Goal: Task Accomplishment & Management: Manage account settings

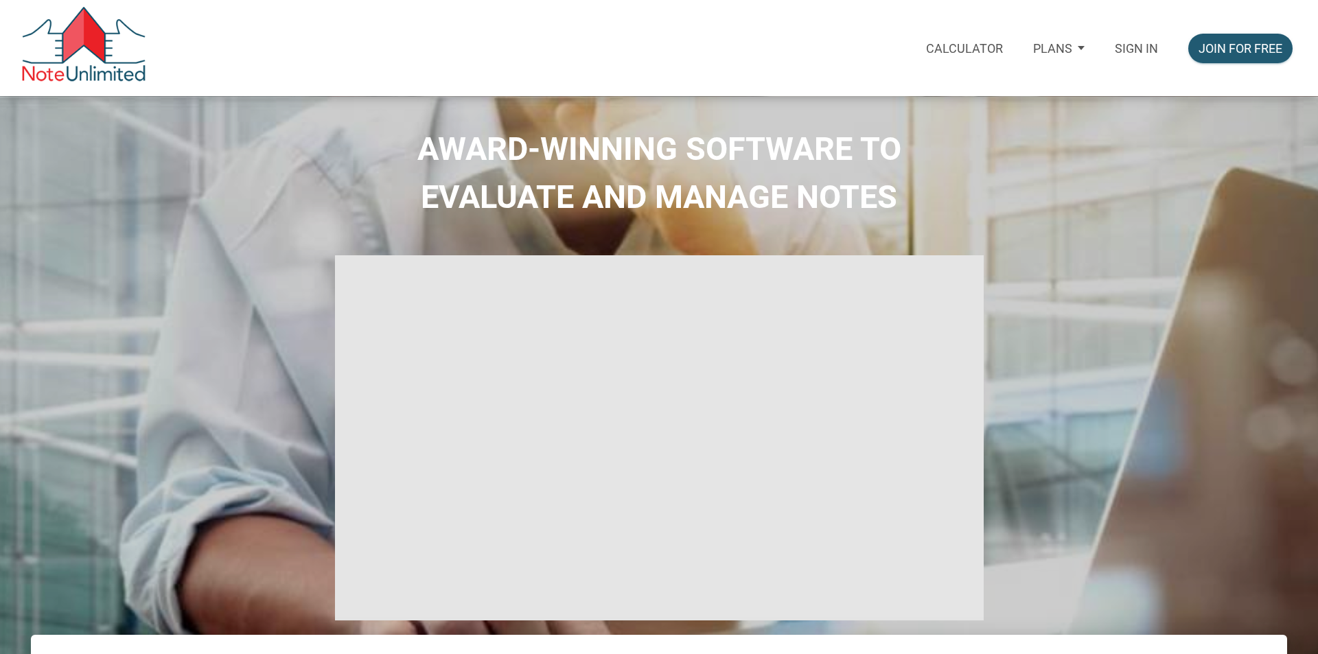
select select
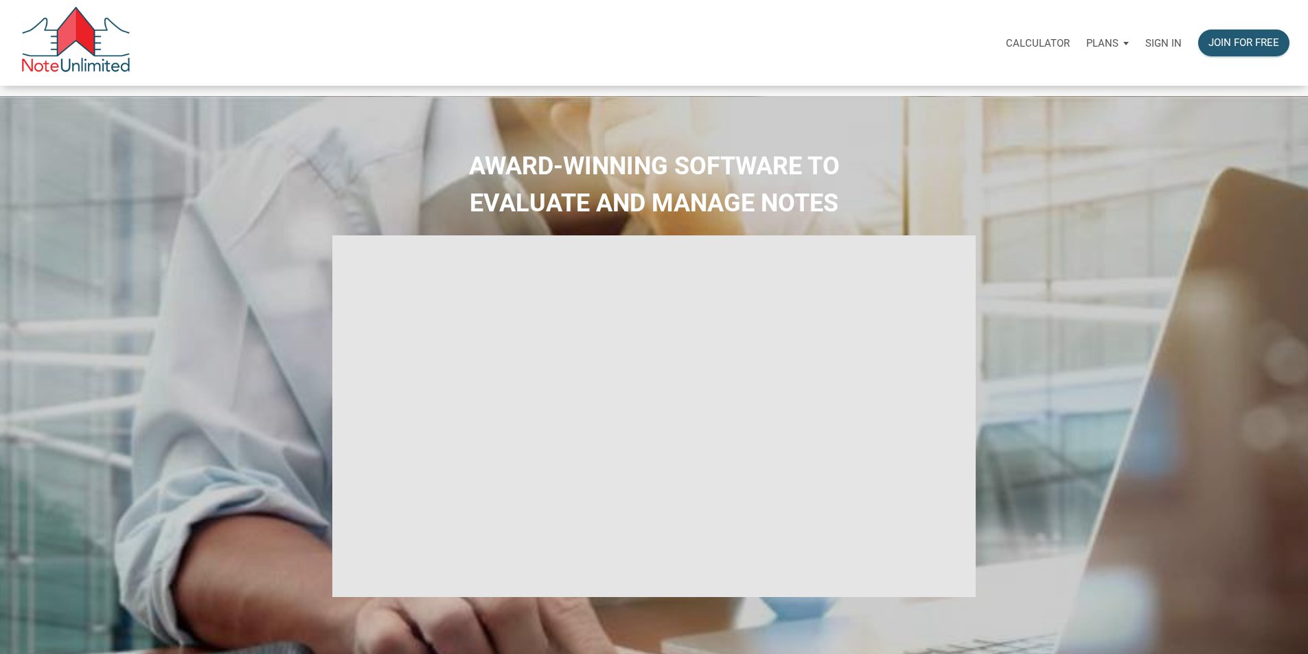
type input "Introduction to new features"
select select
click at [1145, 49] on p "Sign in" at bounding box center [1163, 43] width 36 height 12
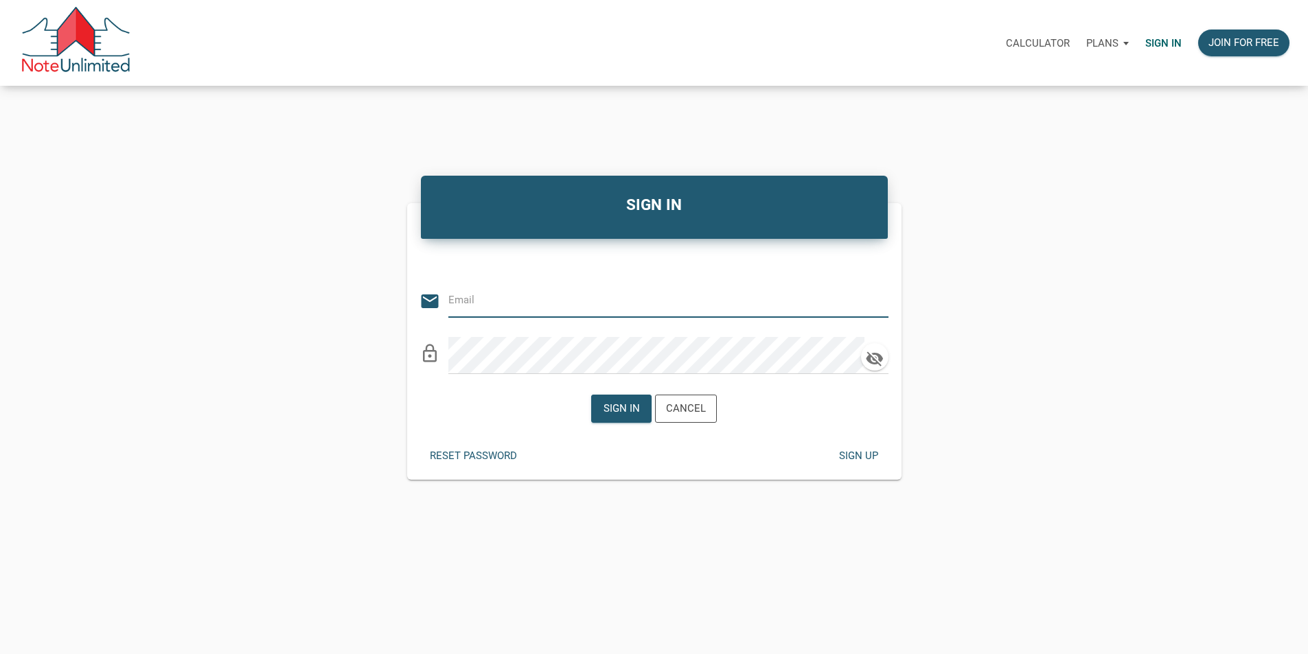
type input "ackermanal@optonline.net"
drag, startPoint x: 616, startPoint y: 419, endPoint x: 553, endPoint y: 415, distance: 64.0
click at [616, 417] on div "Sign in" at bounding box center [621, 409] width 36 height 16
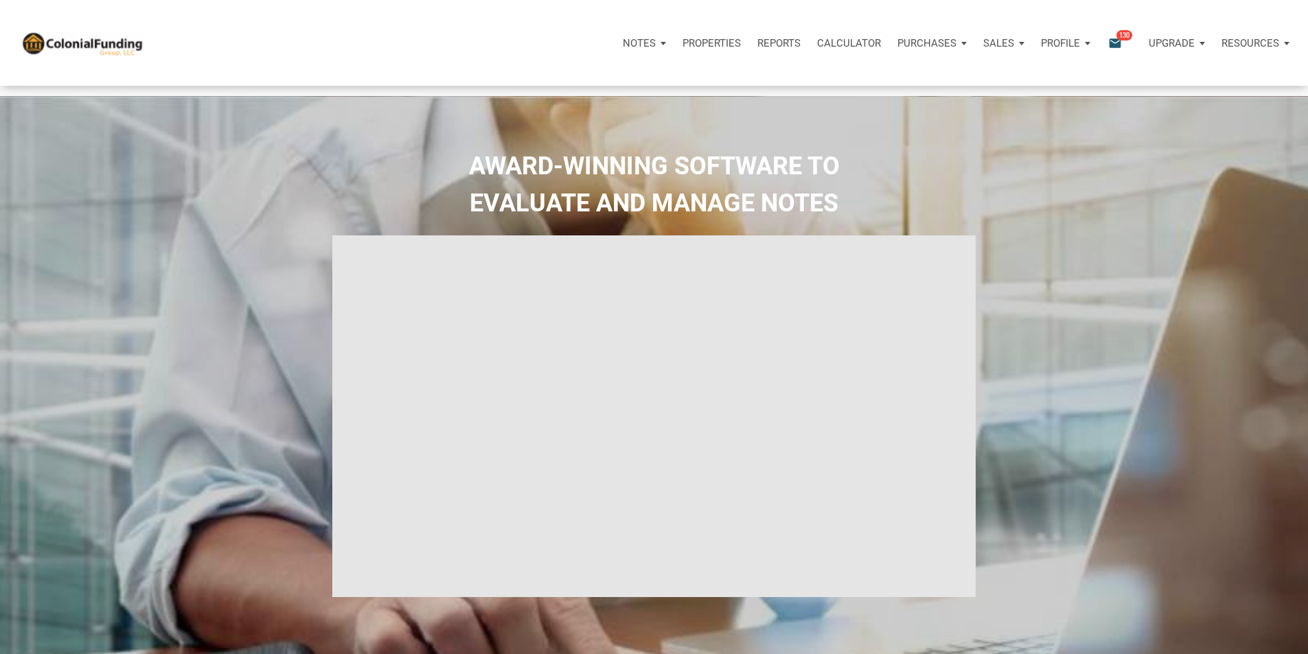
type input "Introduction to new features"
select select
click at [623, 45] on p "Notes" at bounding box center [639, 43] width 33 height 12
click at [540, 86] on link "Dashboard" at bounding box center [605, 80] width 130 height 28
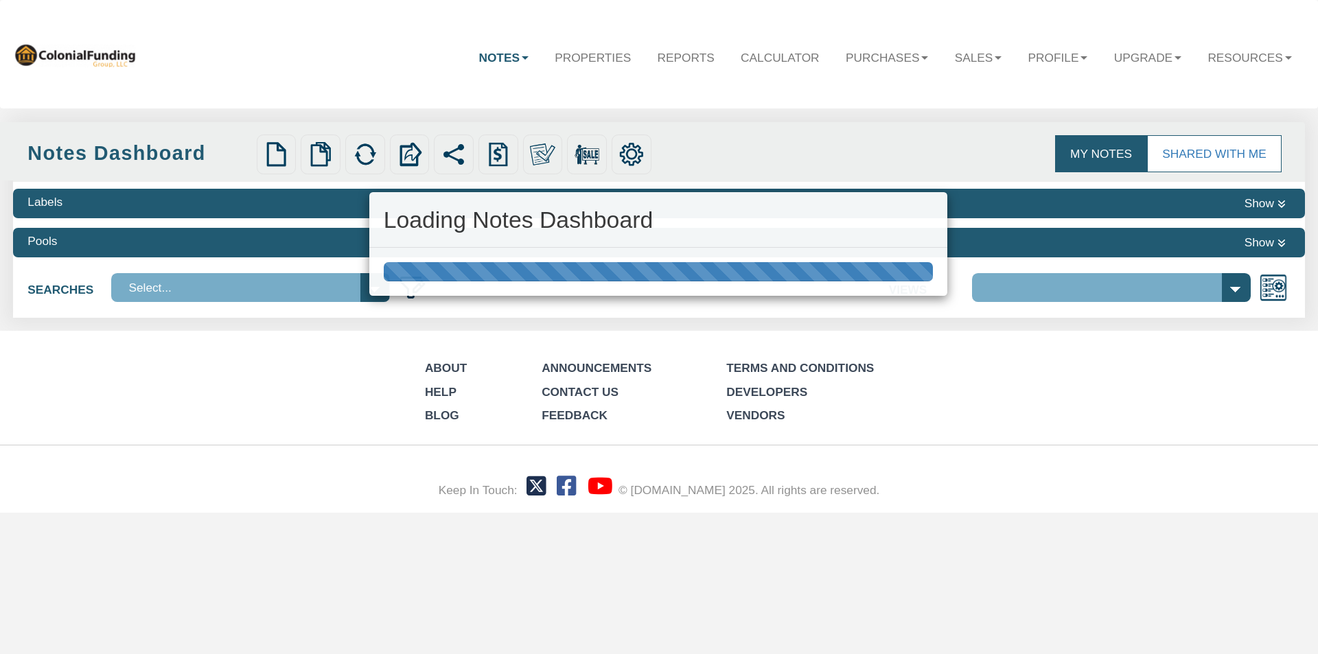
select select "316"
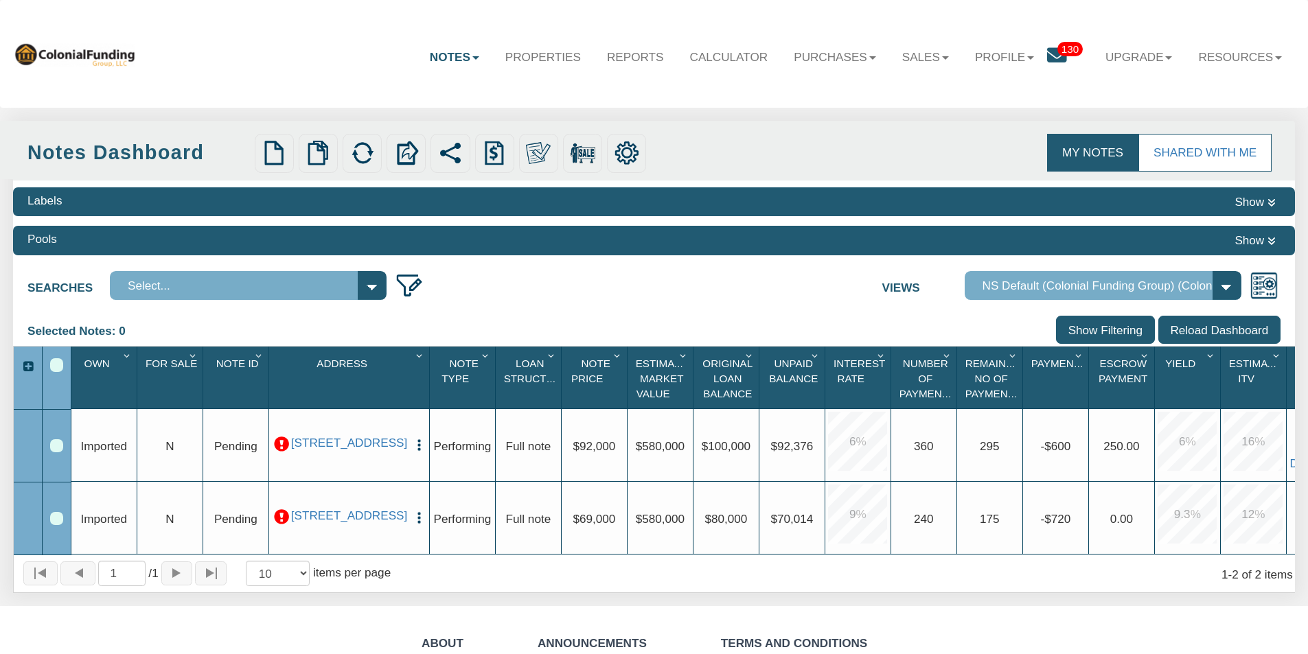
click at [1048, 59] on icon at bounding box center [1057, 56] width 20 height 20
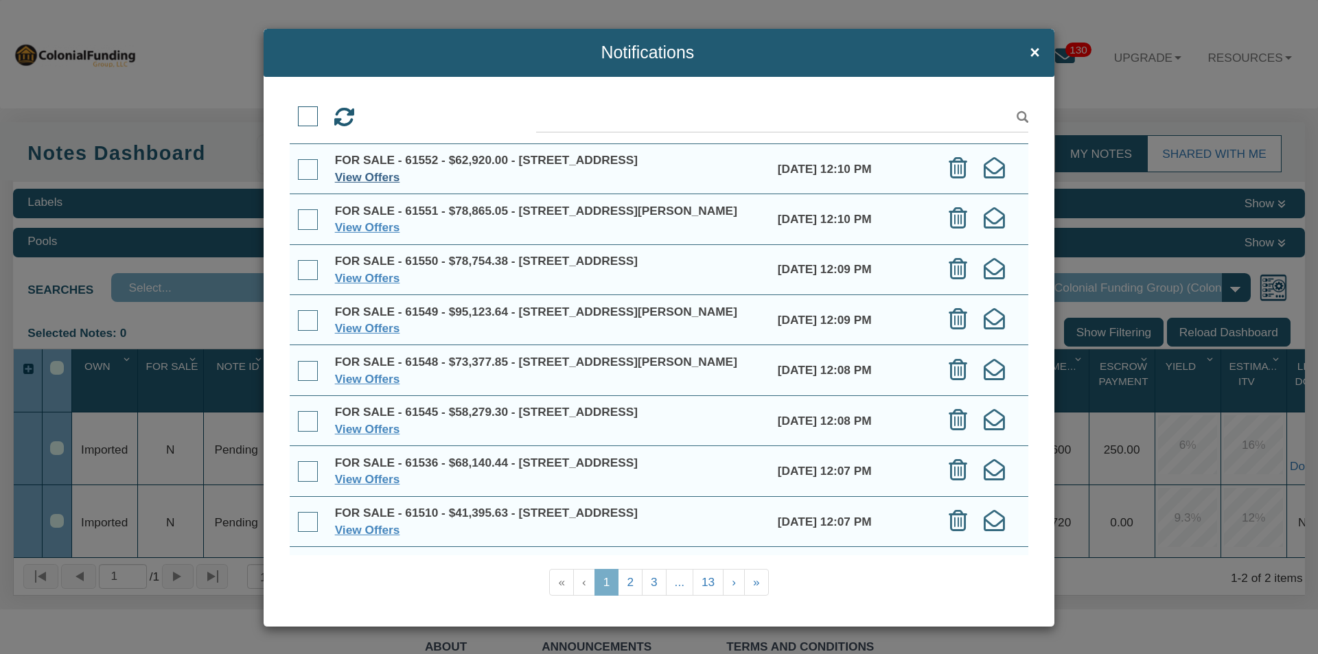
click at [375, 184] on link "View Offers" at bounding box center [367, 177] width 65 height 14
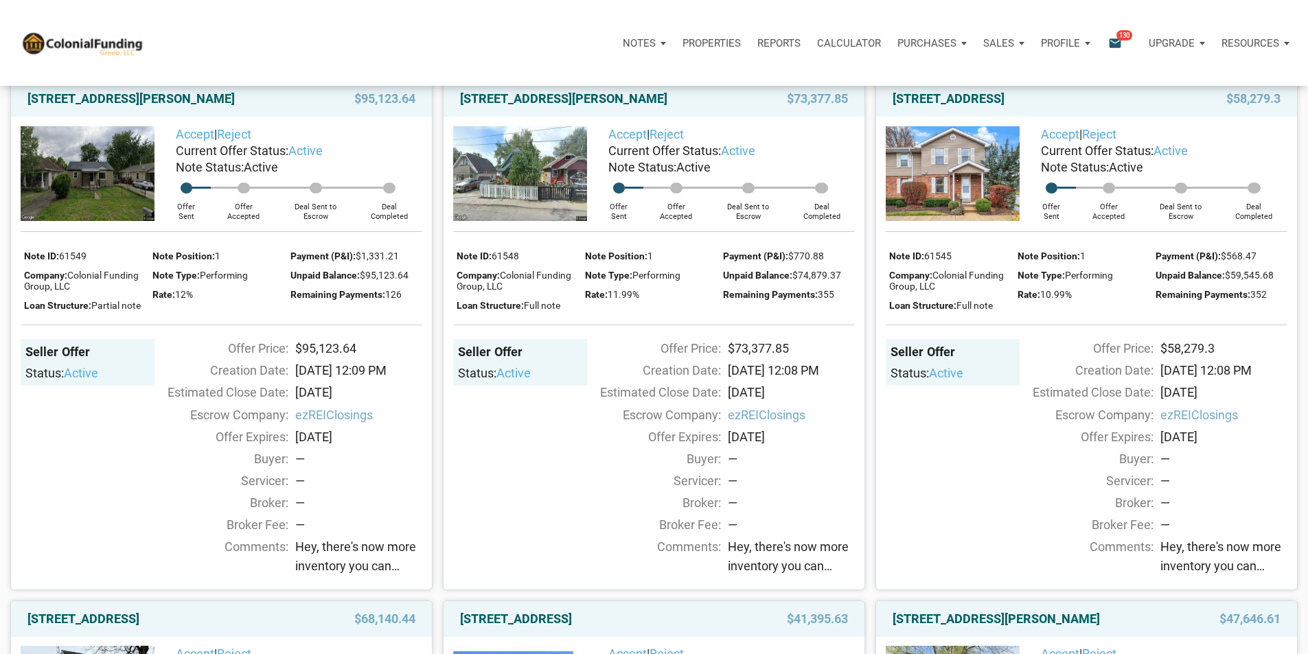
scroll to position [686, 0]
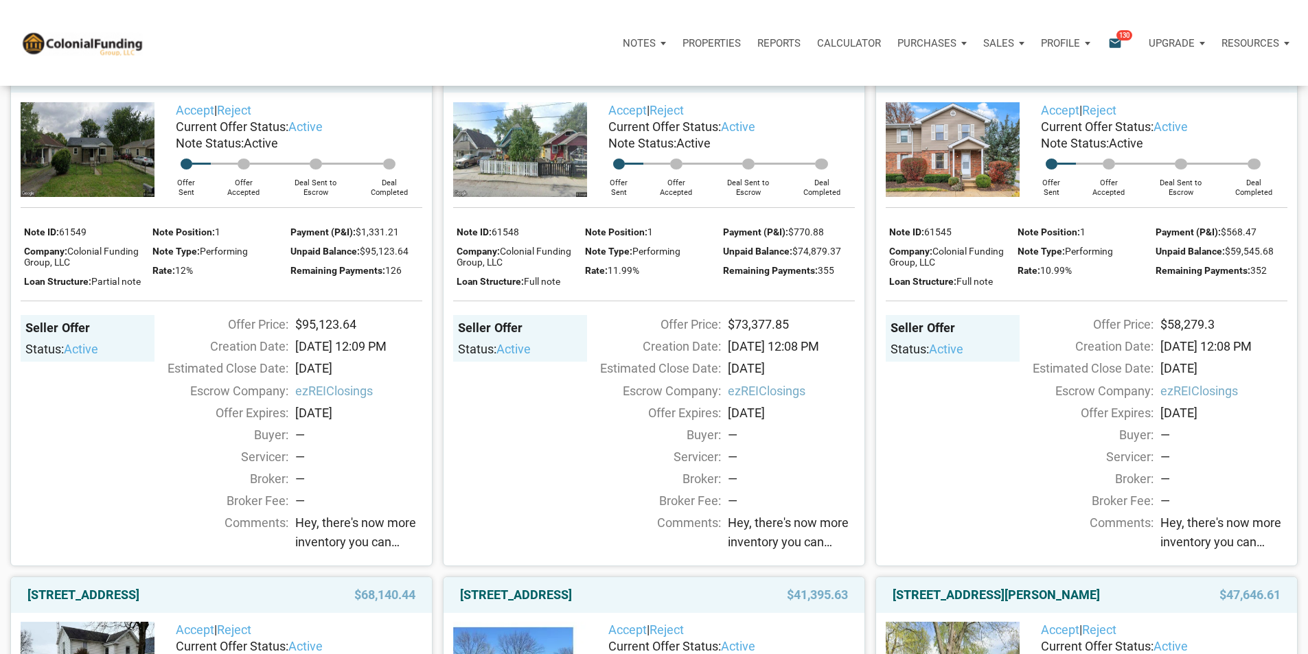
click at [949, 356] on span "active" at bounding box center [946, 349] width 34 height 14
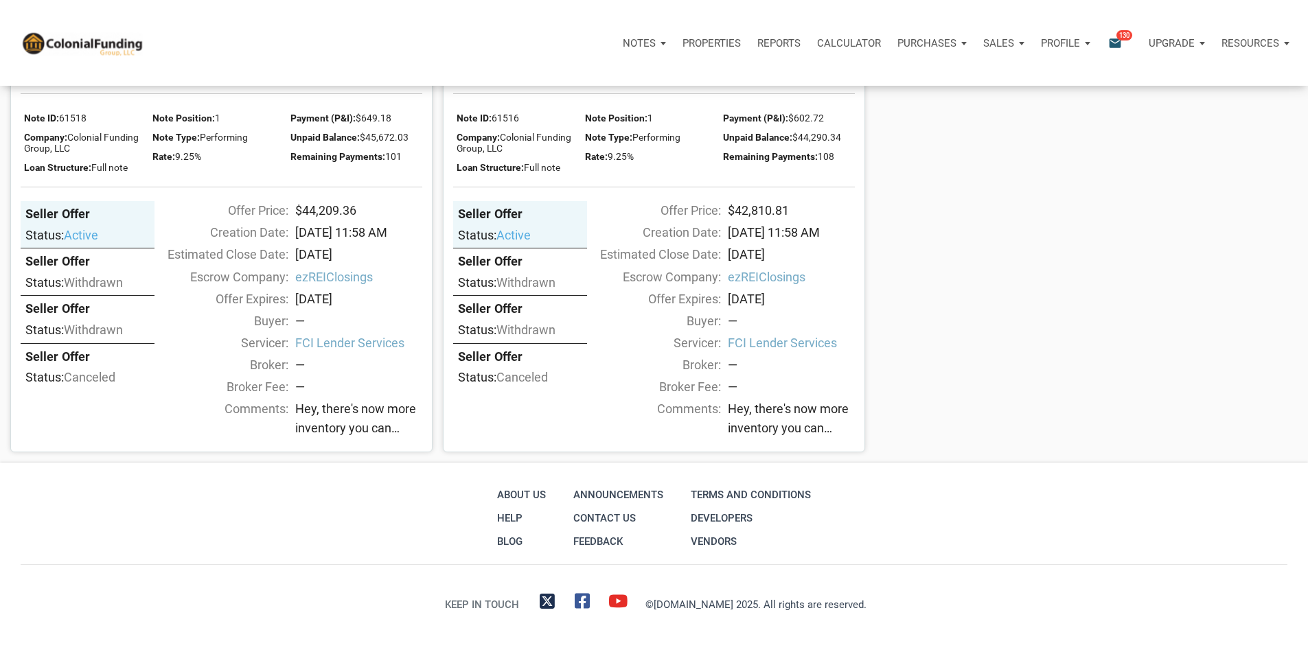
scroll to position [4950, 0]
